Goal: Task Accomplishment & Management: Use online tool/utility

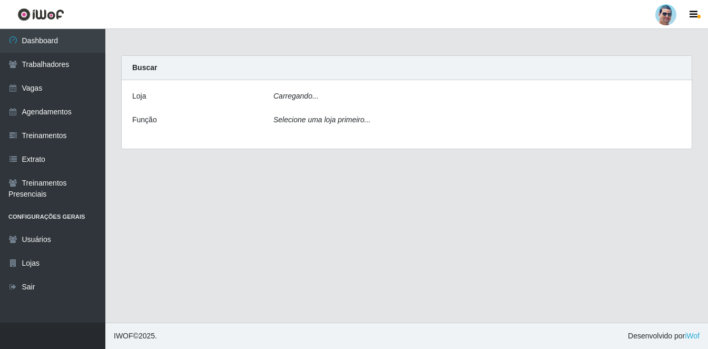
click at [313, 101] on div "Carregando..." at bounding box center [476, 98] width 423 height 15
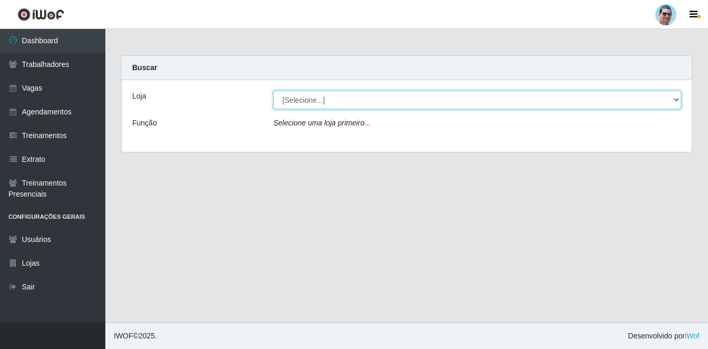
click at [314, 100] on select "[Selecione...] Mercadinho Extrabom" at bounding box center [477, 100] width 408 height 18
click at [316, 104] on select "[Selecione...] Mercadinho Extrabom" at bounding box center [477, 100] width 408 height 18
select select "175"
click at [273, 91] on select "[Selecione...] Mercadinho Extrabom" at bounding box center [477, 100] width 408 height 18
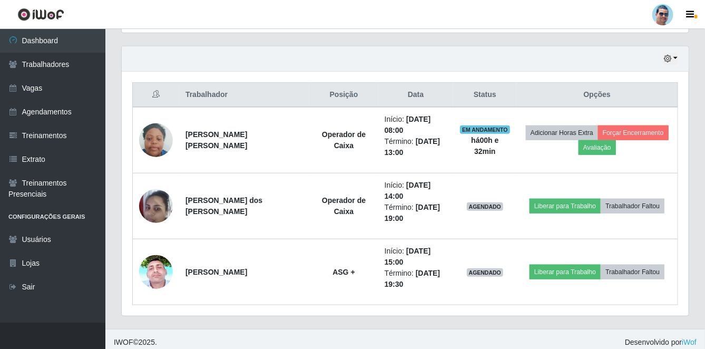
scroll to position [359, 0]
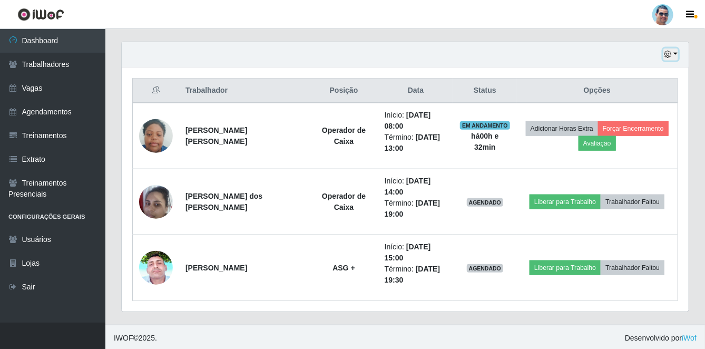
click at [671, 57] on icon "button" at bounding box center [667, 54] width 7 height 7
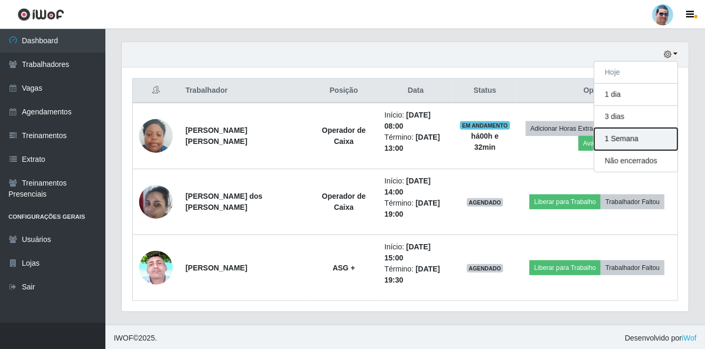
click at [616, 142] on button "1 Semana" at bounding box center [635, 139] width 83 height 22
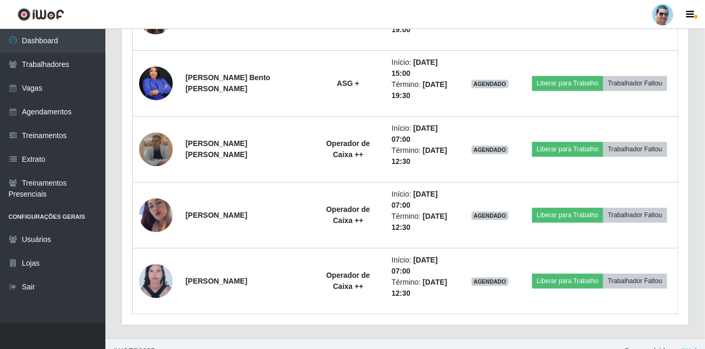
scroll to position [1214, 0]
